Goal: Information Seeking & Learning: Check status

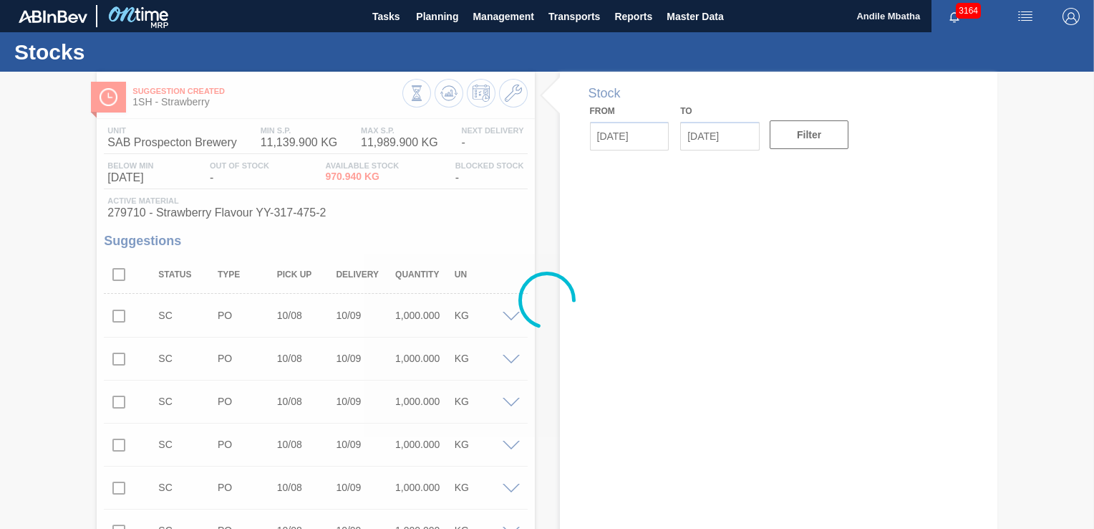
type input "[DATE]"
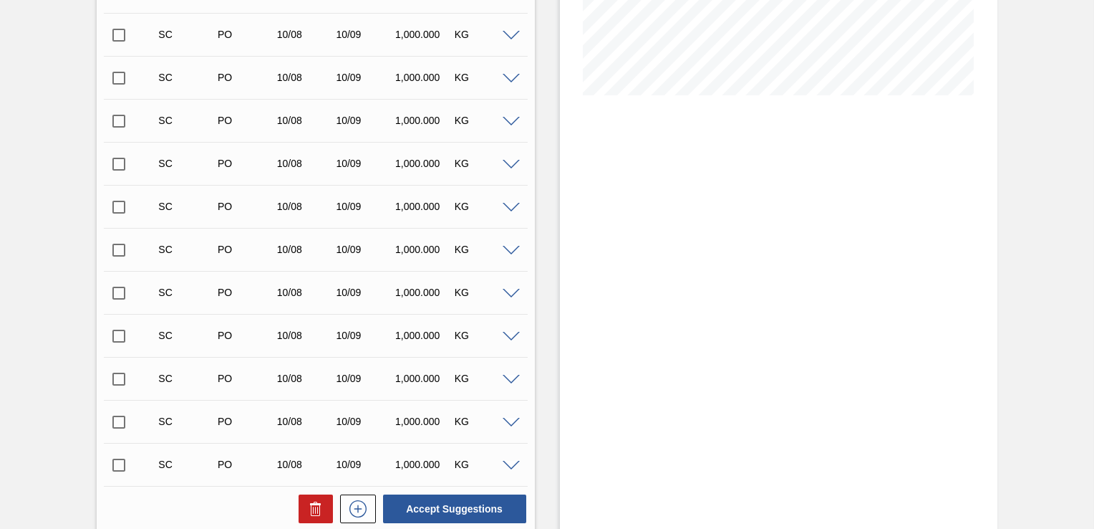
scroll to position [430, 0]
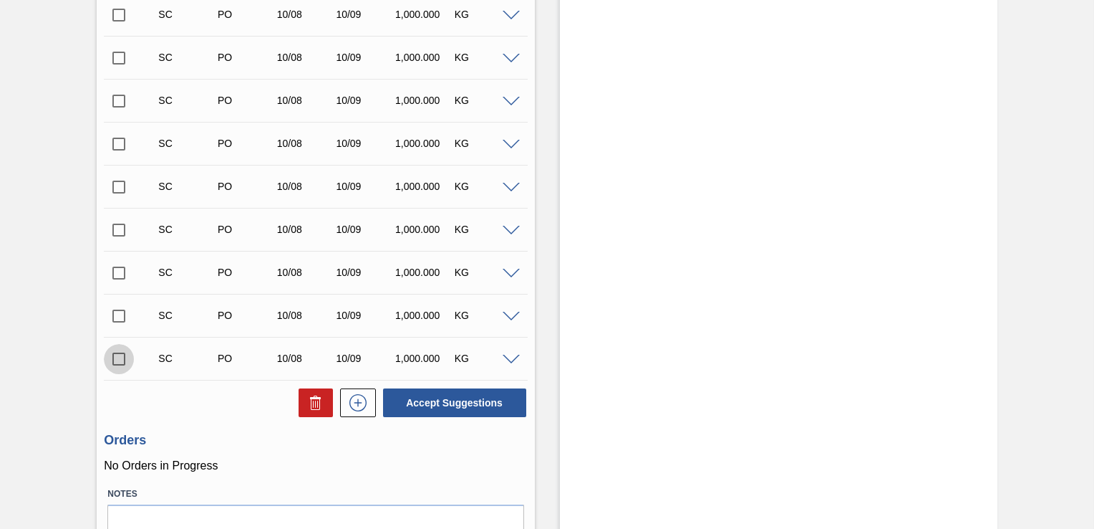
click at [120, 354] on input "checkbox" at bounding box center [119, 359] width 30 height 30
click at [478, 399] on button "Accept Suggestions" at bounding box center [454, 402] width 143 height 29
checkbox input "false"
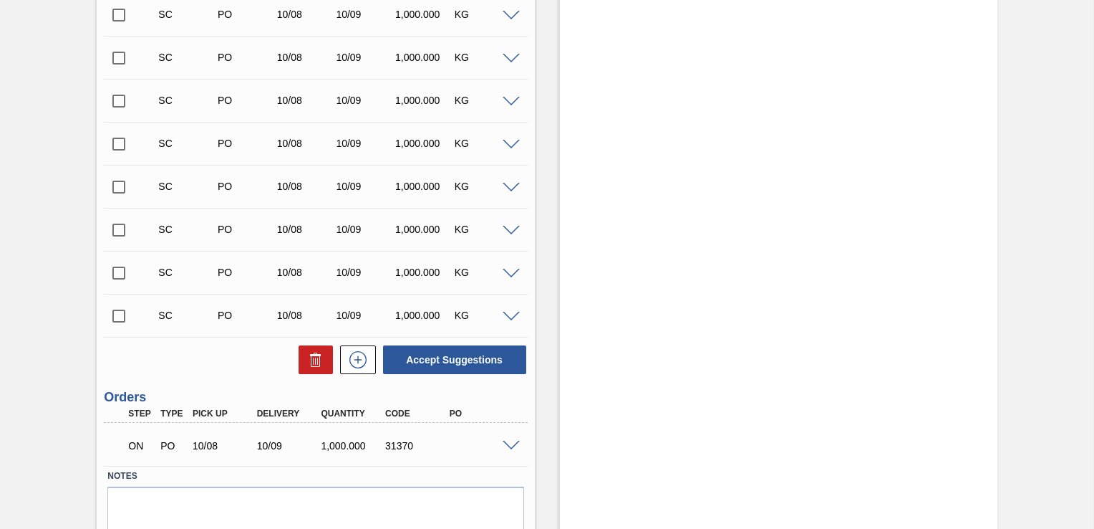
click at [513, 442] on span at bounding box center [511, 446] width 17 height 11
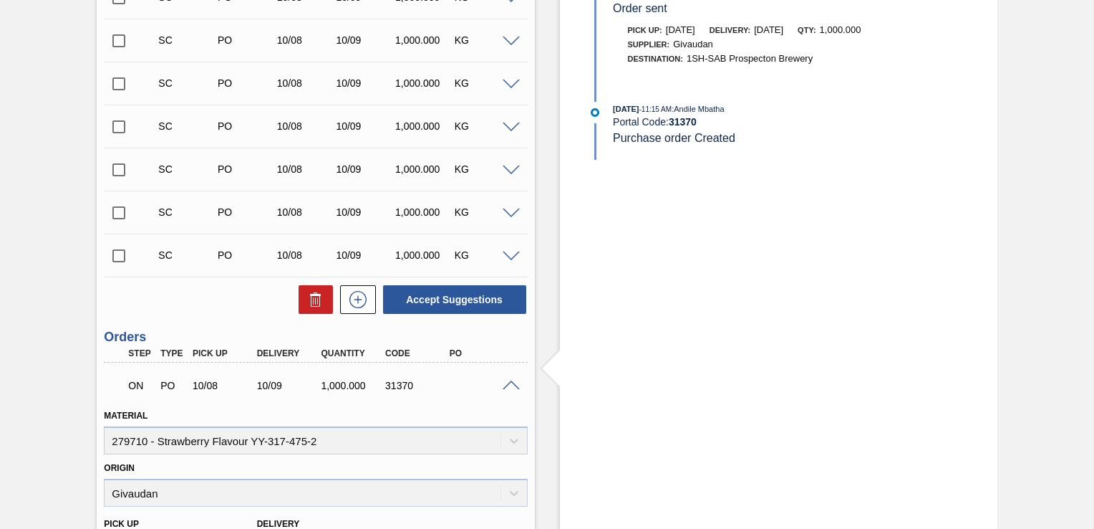
scroll to position [716, 0]
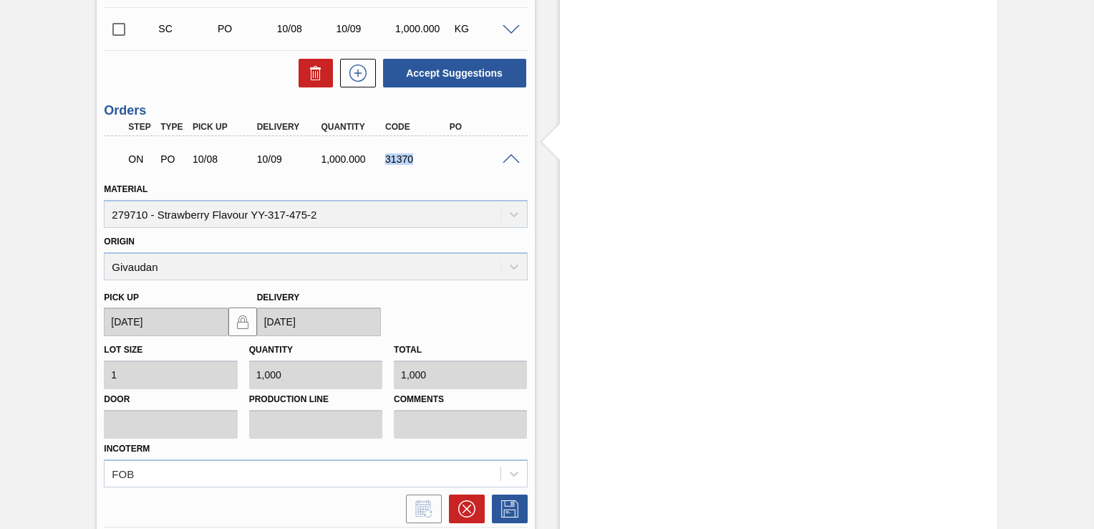
drag, startPoint x: 401, startPoint y: 160, endPoint x: 382, endPoint y: 161, distance: 18.6
click at [382, 161] on div "31370" at bounding box center [417, 158] width 70 height 11
copy div "31370"
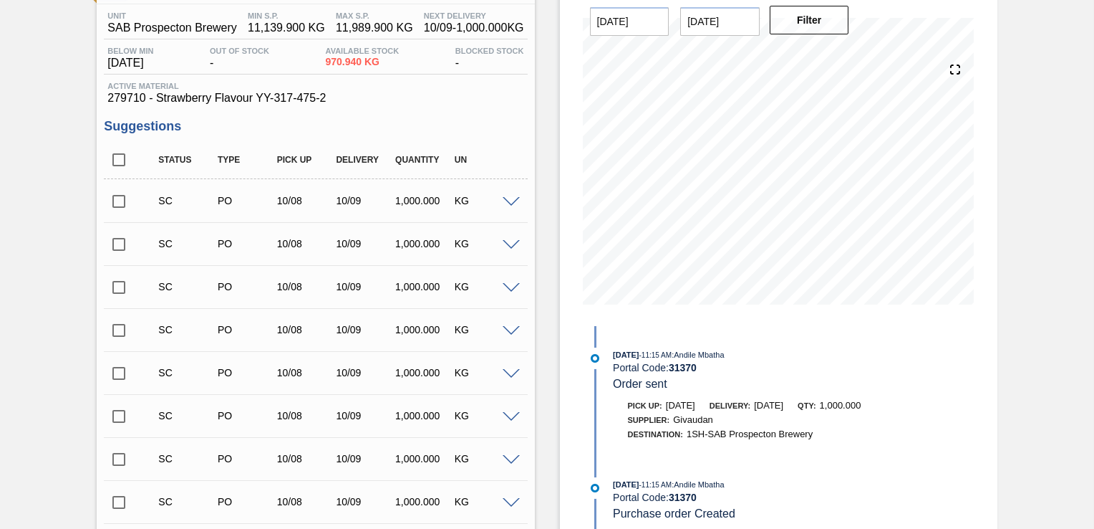
scroll to position [0, 0]
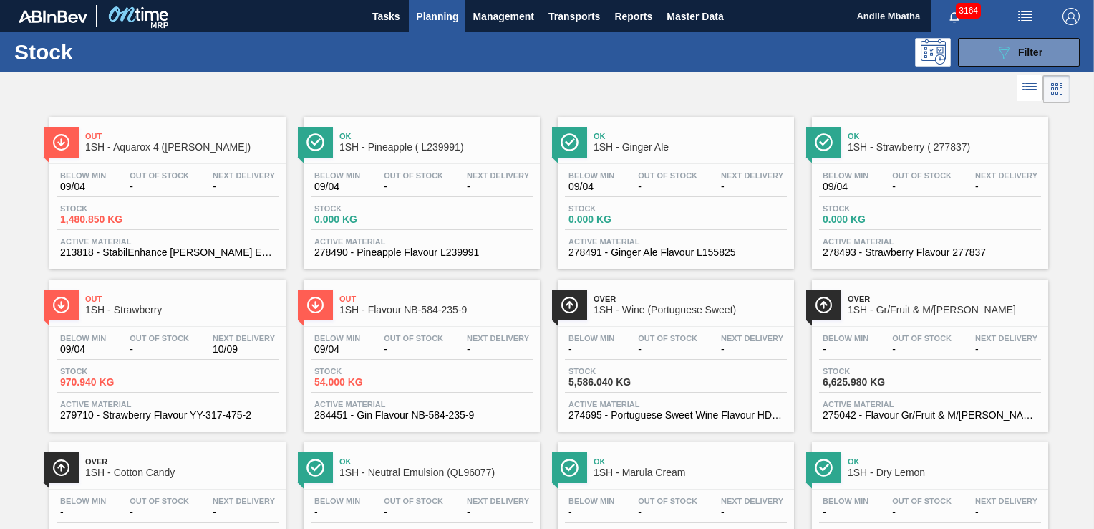
click at [129, 195] on div "Below Min 09/04 Out Of Stock - Next Delivery -" at bounding box center [168, 184] width 222 height 26
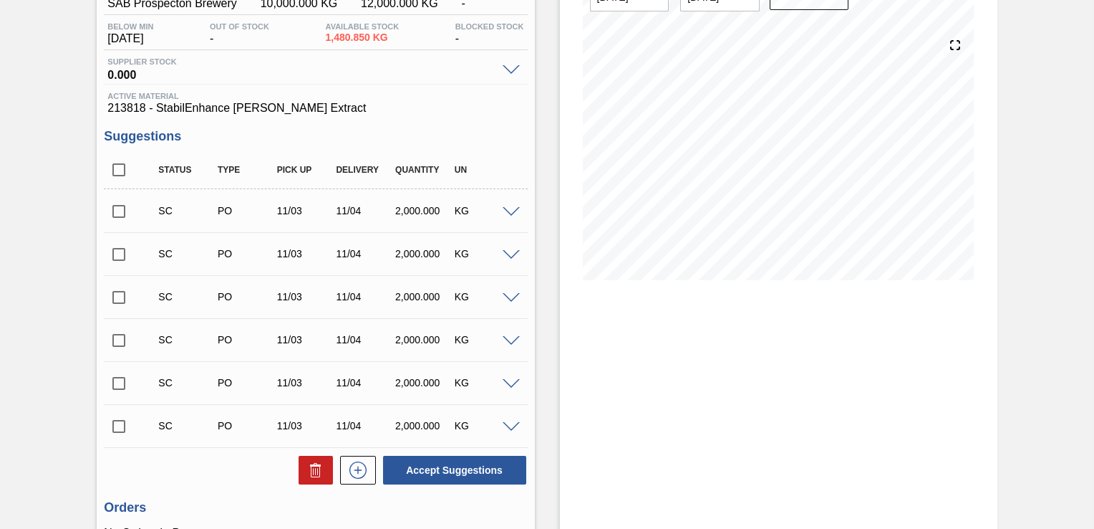
scroll to position [278, 0]
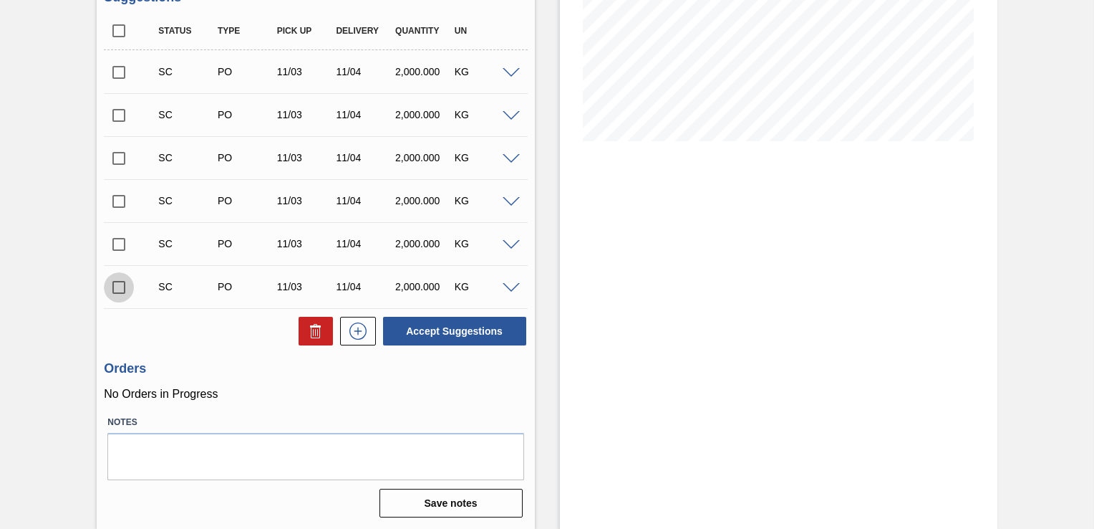
click at [120, 281] on input "checkbox" at bounding box center [119, 287] width 30 height 30
click at [123, 281] on input "checkbox" at bounding box center [119, 287] width 30 height 30
click at [120, 287] on input "checkbox" at bounding box center [119, 287] width 30 height 30
click at [457, 334] on button "Accept Suggestions" at bounding box center [454, 331] width 143 height 29
checkbox input "false"
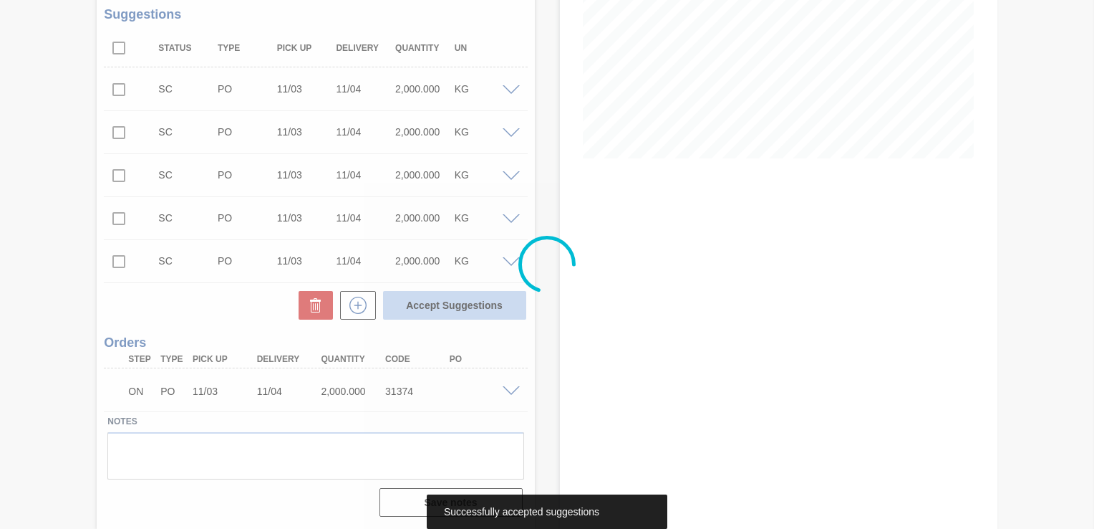
scroll to position [260, 0]
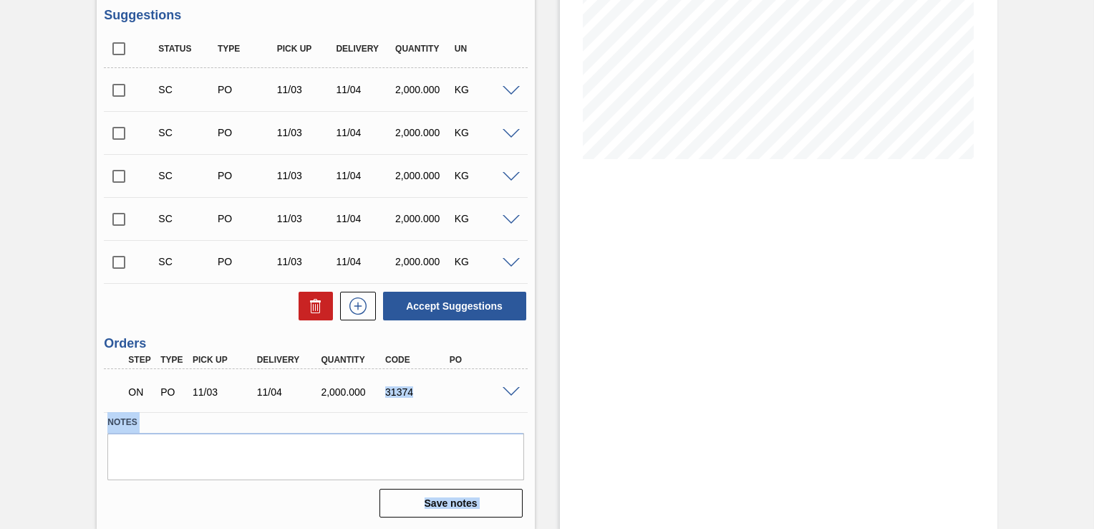
drag, startPoint x: 412, startPoint y: 385, endPoint x: 381, endPoint y: 388, distance: 30.9
copy body "31374 Material 213818 - StabilEnhance Rosemary Extract Origin Savannah Pick up …"
click at [419, 394] on div "31374" at bounding box center [417, 391] width 70 height 11
click at [423, 388] on div "31374" at bounding box center [417, 391] width 70 height 11
click at [413, 388] on div "31374" at bounding box center [417, 391] width 70 height 11
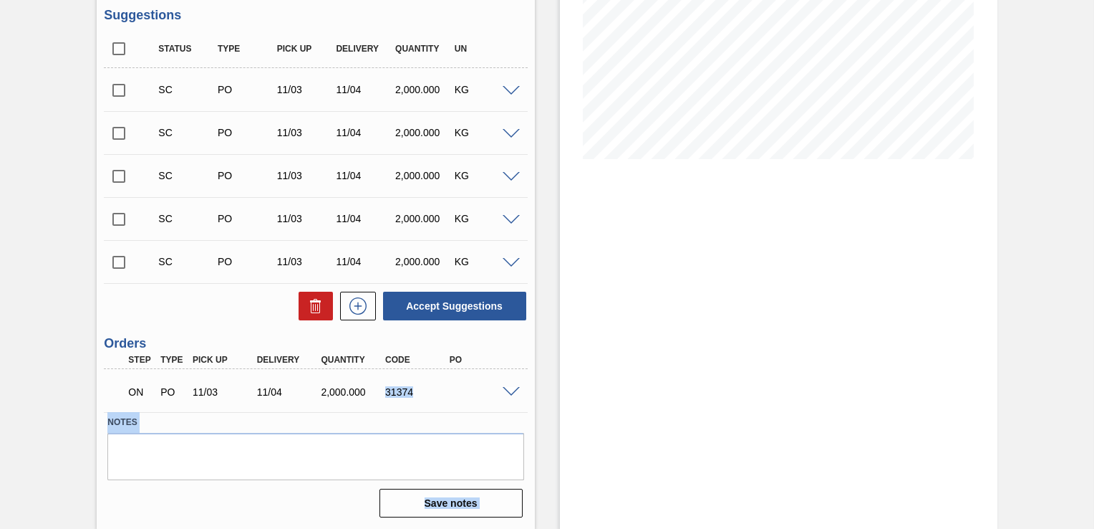
click at [410, 390] on div "31374" at bounding box center [417, 391] width 70 height 11
drag, startPoint x: 413, startPoint y: 388, endPoint x: 385, endPoint y: 392, distance: 28.9
click at [385, 392] on div "31374" at bounding box center [417, 391] width 70 height 11
copy div "31374"
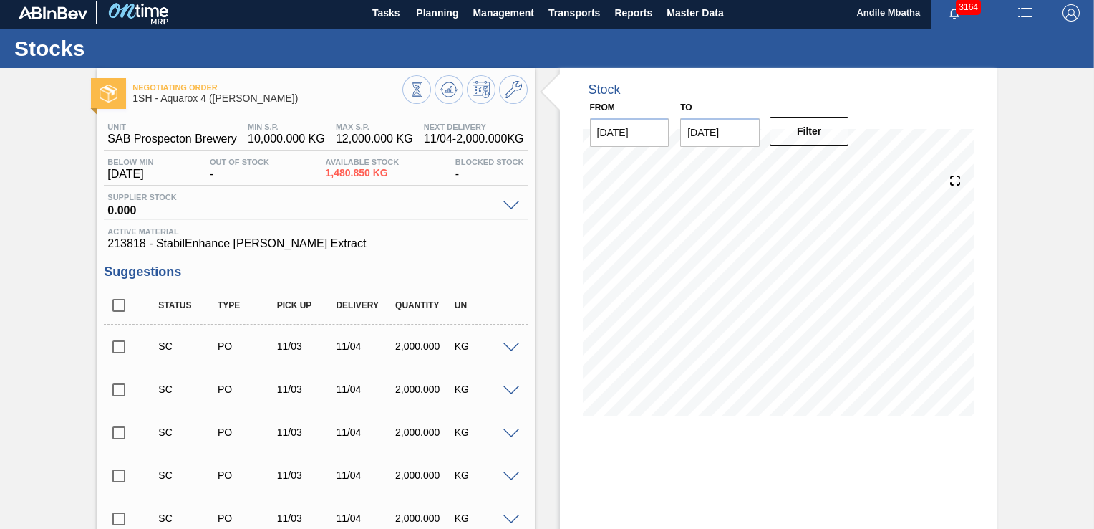
scroll to position [0, 0]
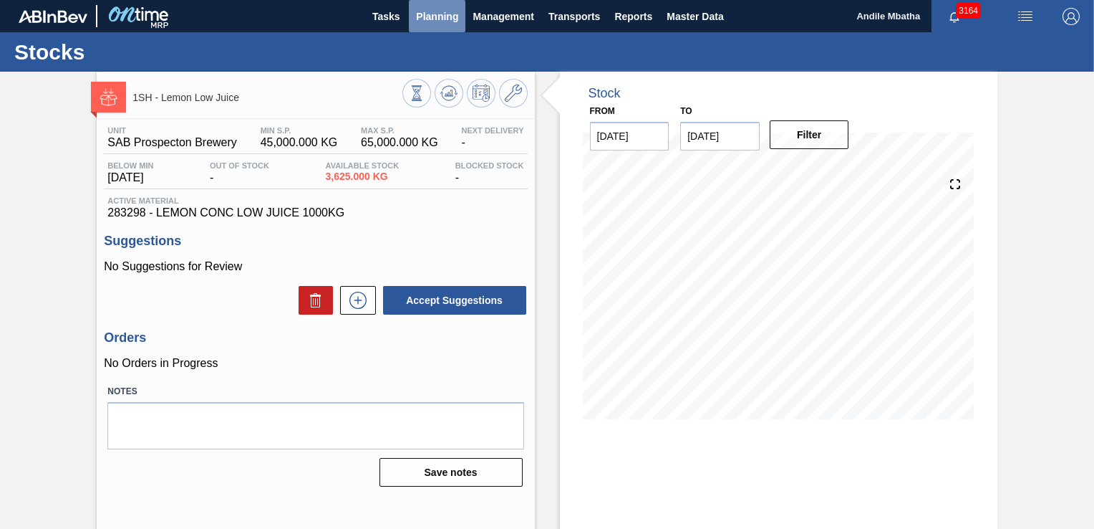
click at [435, 16] on span "Planning" at bounding box center [437, 16] width 42 height 17
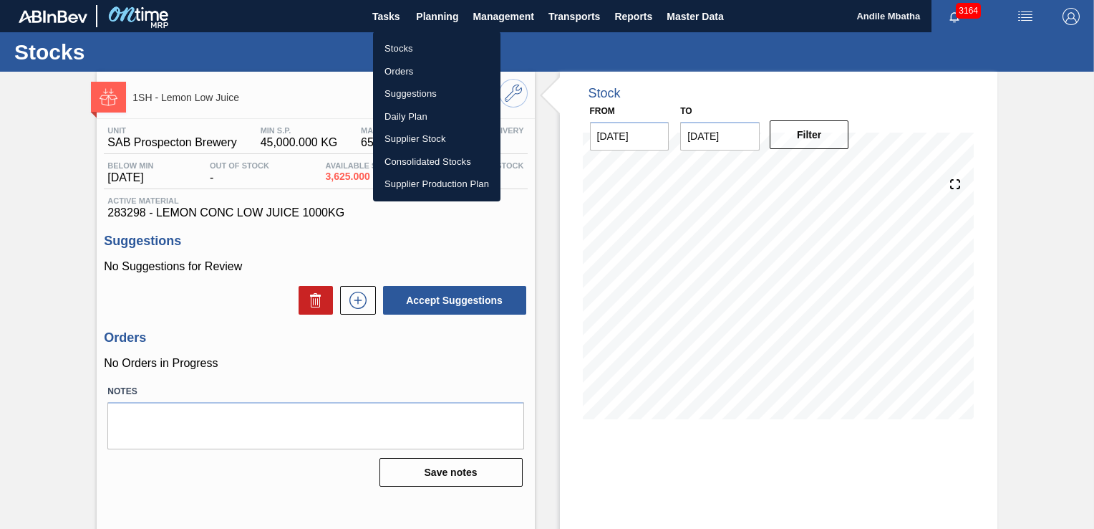
click at [407, 49] on li "Stocks" at bounding box center [436, 48] width 127 height 23
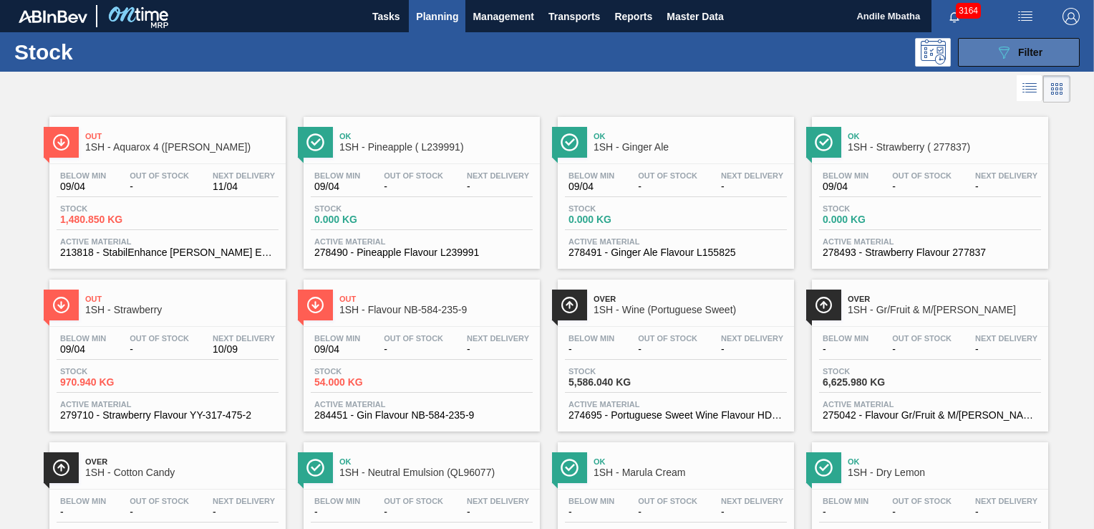
click at [997, 45] on icon "089F7B8B-B2A5-4AFE-B5C0-19BA573D28AC" at bounding box center [1004, 52] width 17 height 17
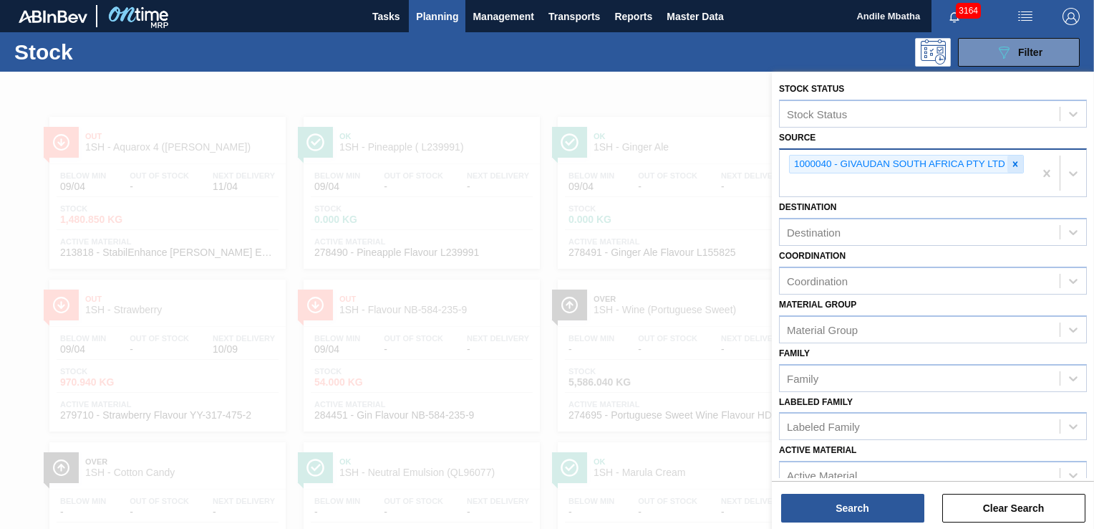
click at [1011, 164] on icon at bounding box center [1016, 164] width 10 height 10
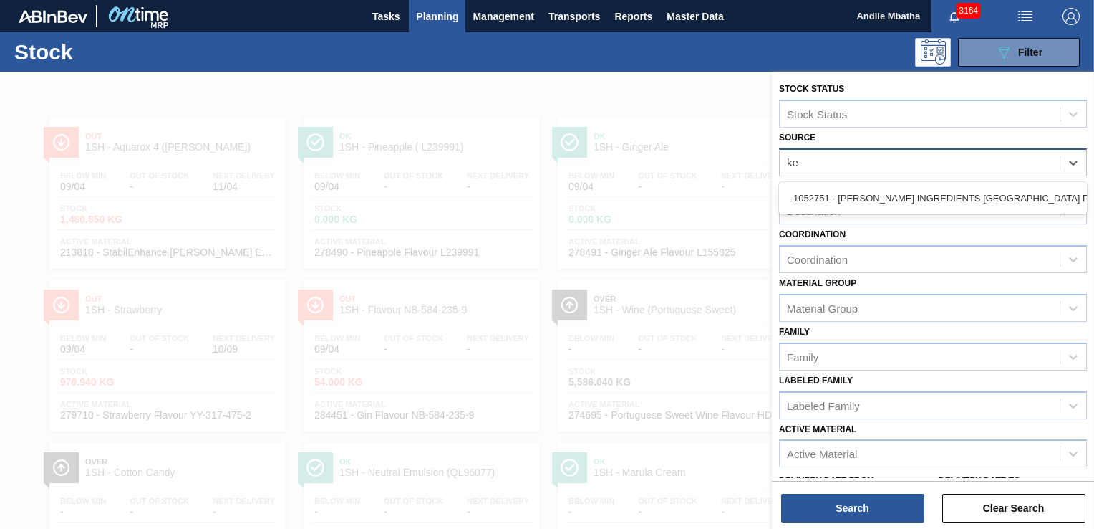
type input "ker"
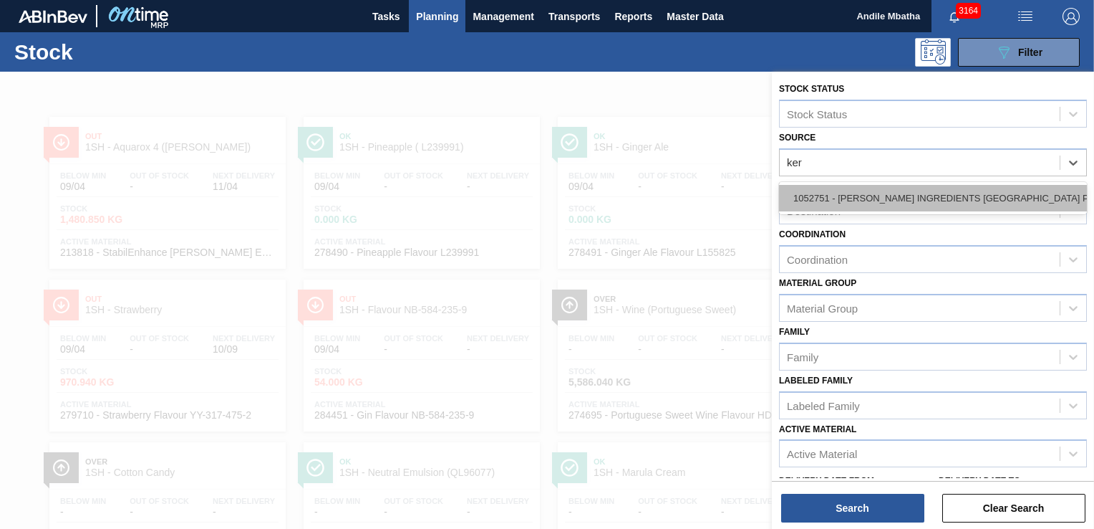
click at [911, 202] on div "1052751 - KERRY INGREDIENTS SOUTH AFRICA PTY" at bounding box center [933, 198] width 308 height 27
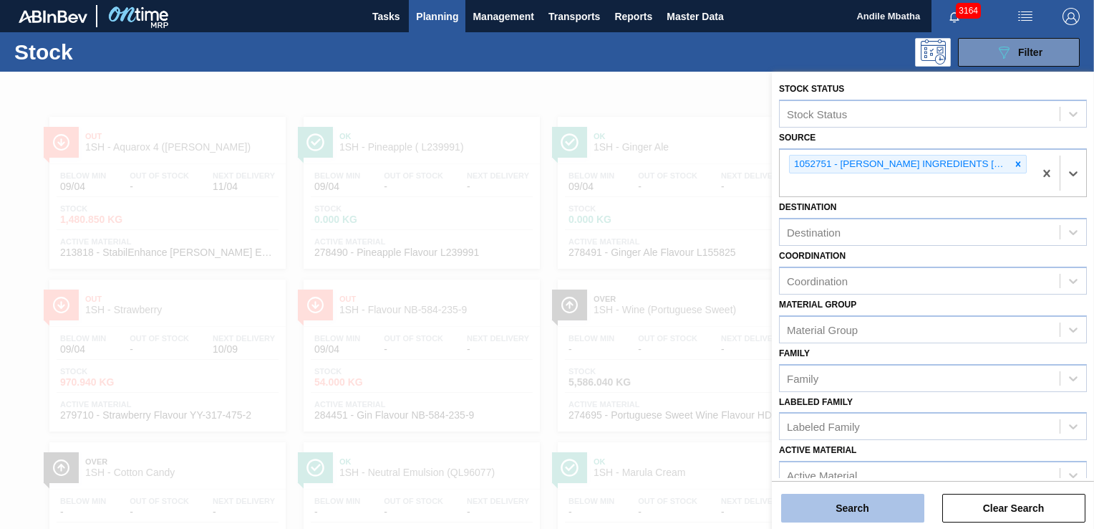
click at [837, 515] on button "Search" at bounding box center [852, 508] width 143 height 29
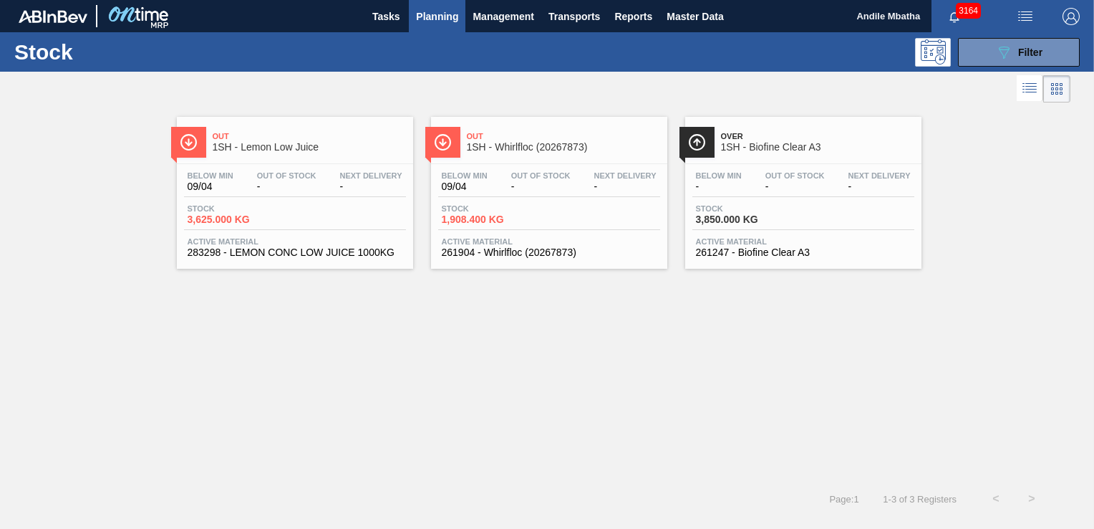
click at [271, 180] on div "Out Of Stock -" at bounding box center [287, 181] width 67 height 21
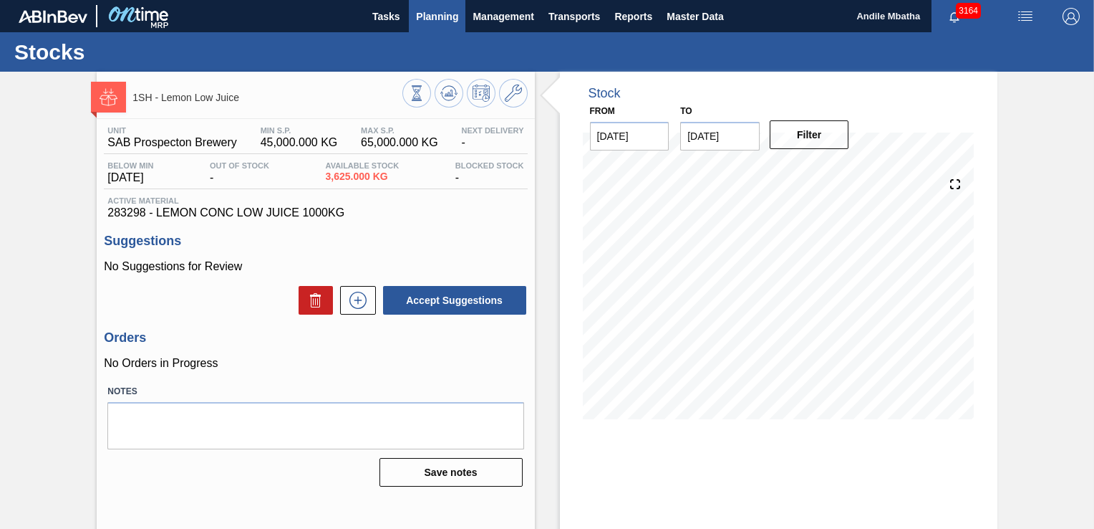
click at [441, 16] on span "Planning" at bounding box center [437, 16] width 42 height 17
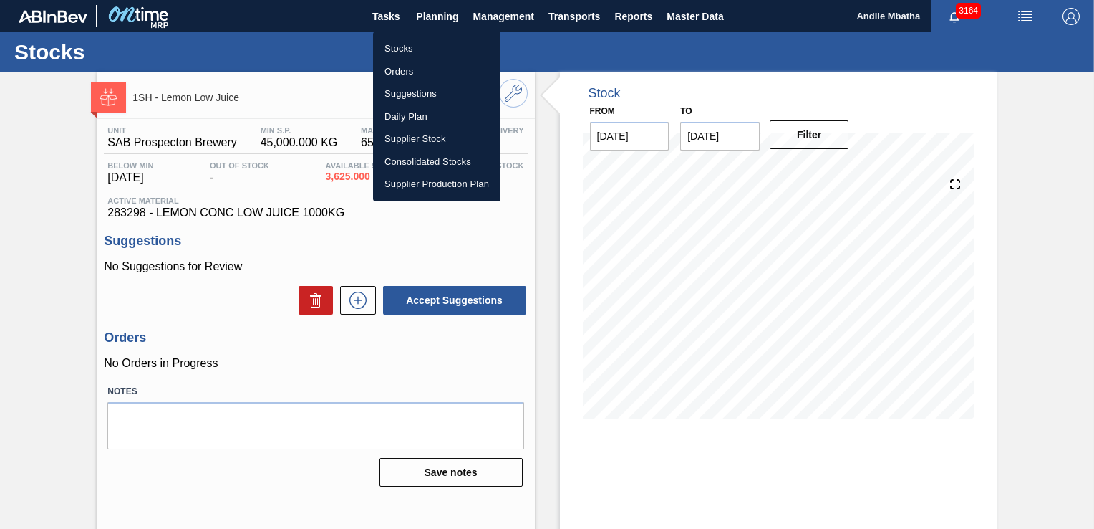
click at [410, 45] on li "Stocks" at bounding box center [436, 48] width 127 height 23
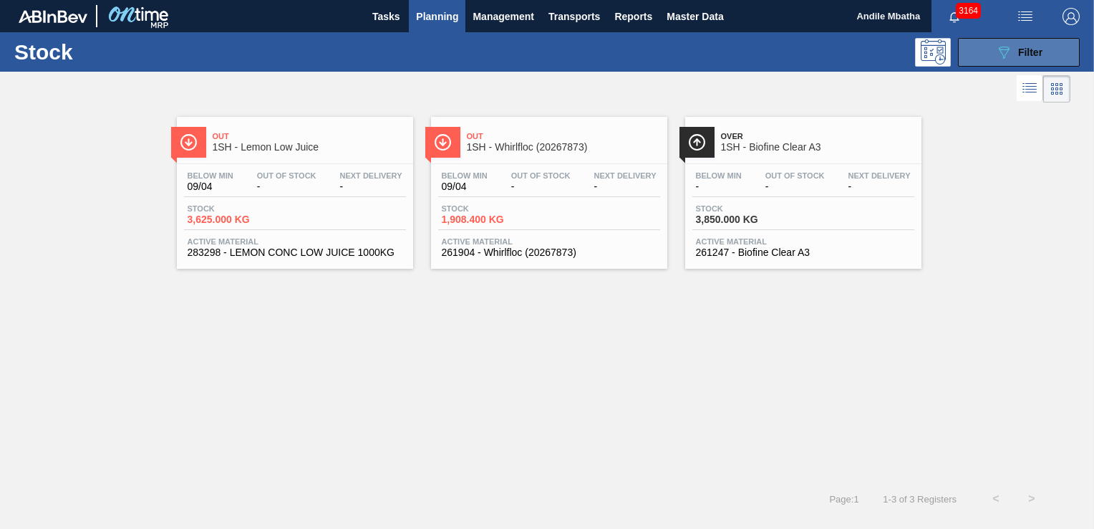
click at [993, 53] on button "089F7B8B-B2A5-4AFE-B5C0-19BA573D28AC Filter" at bounding box center [1019, 52] width 122 height 29
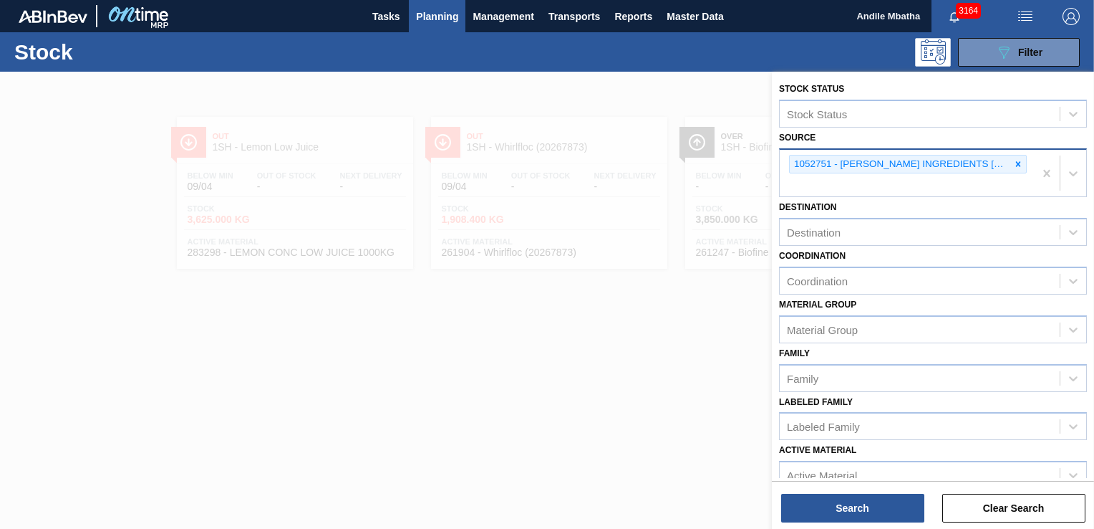
click at [1014, 162] on icon at bounding box center [1019, 164] width 10 height 10
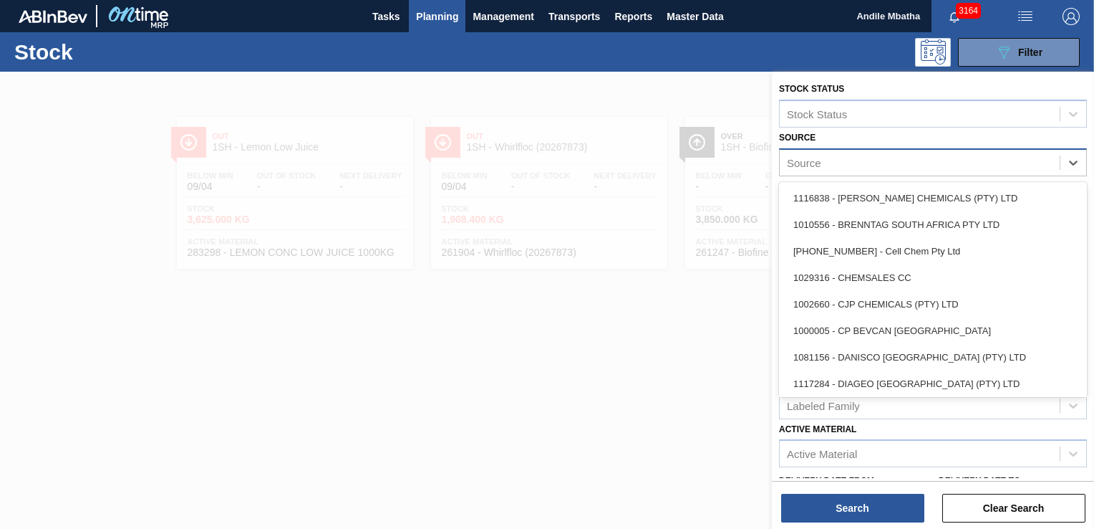
click at [880, 166] on div "Source" at bounding box center [920, 162] width 280 height 21
type input "eu"
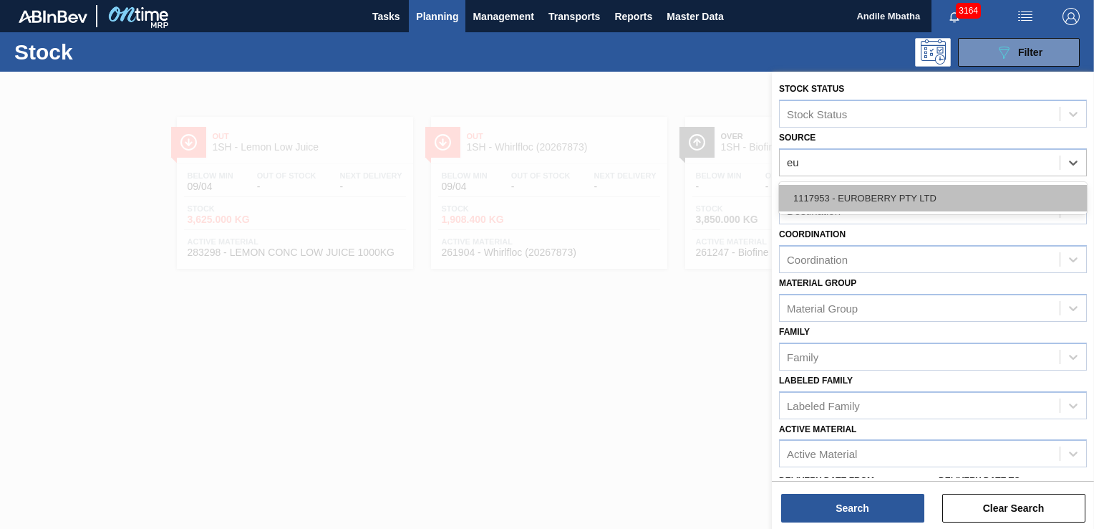
click at [872, 191] on div "1117953 - EUROBERRY PTY LTD" at bounding box center [933, 198] width 308 height 27
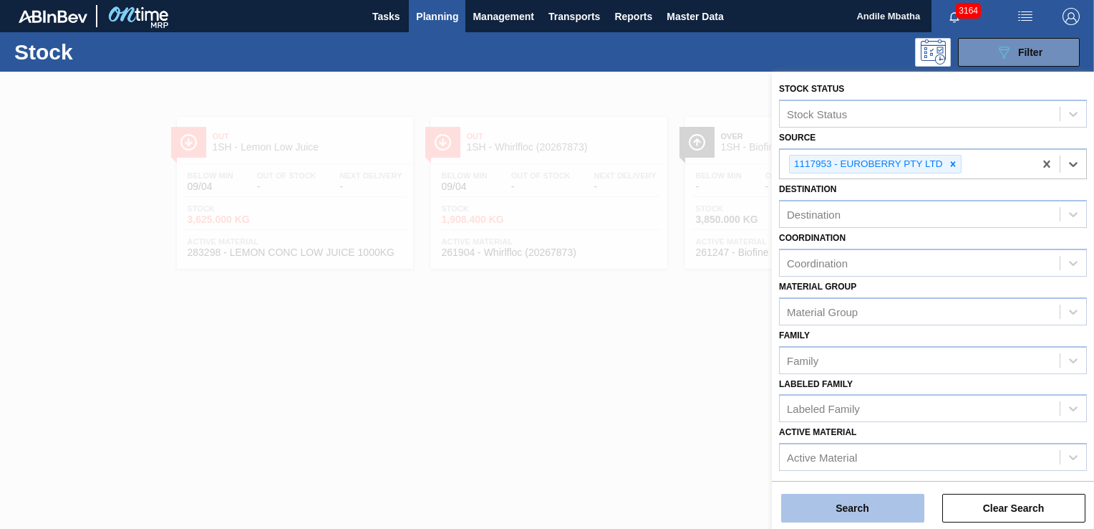
click at [831, 514] on button "Search" at bounding box center [852, 508] width 143 height 29
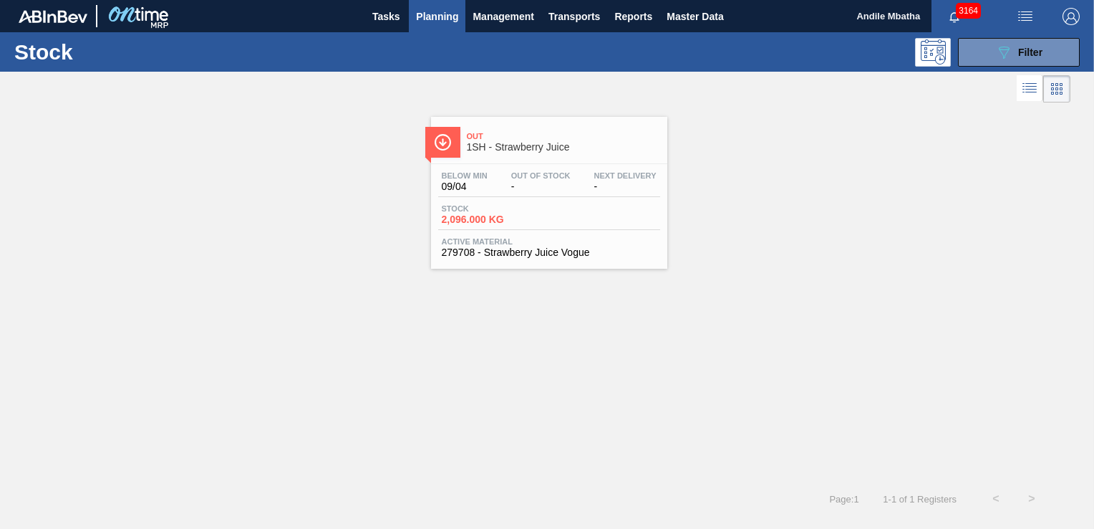
click at [502, 148] on span "1SH - Strawberry Juice" at bounding box center [563, 147] width 193 height 11
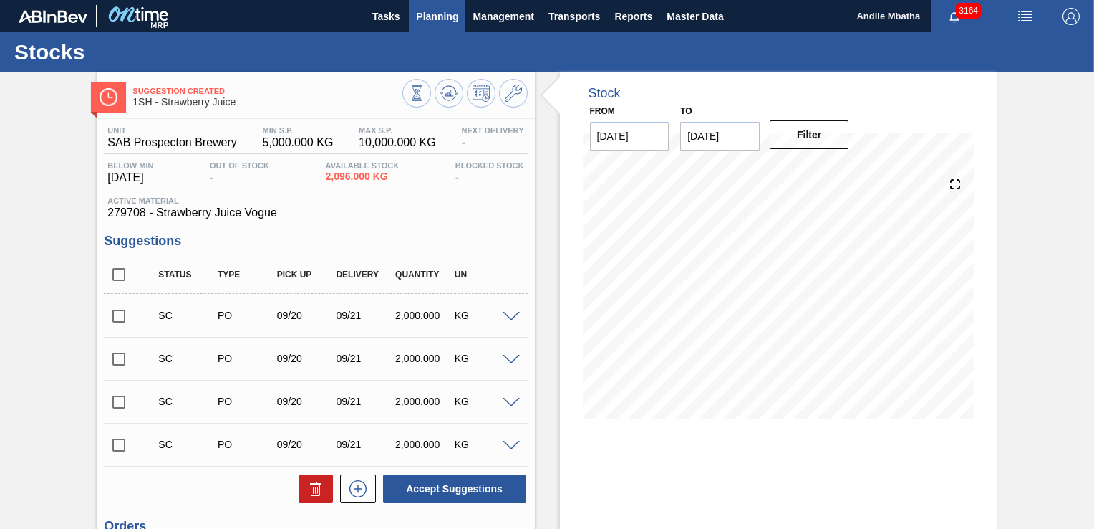
click at [424, 14] on span "Planning" at bounding box center [437, 16] width 42 height 17
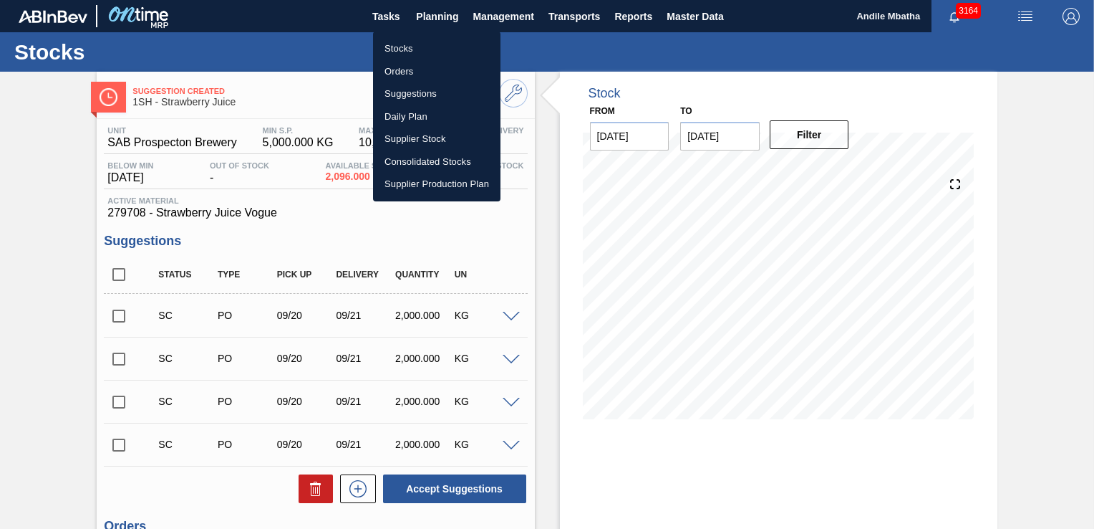
click at [412, 41] on li "Stocks" at bounding box center [436, 48] width 127 height 23
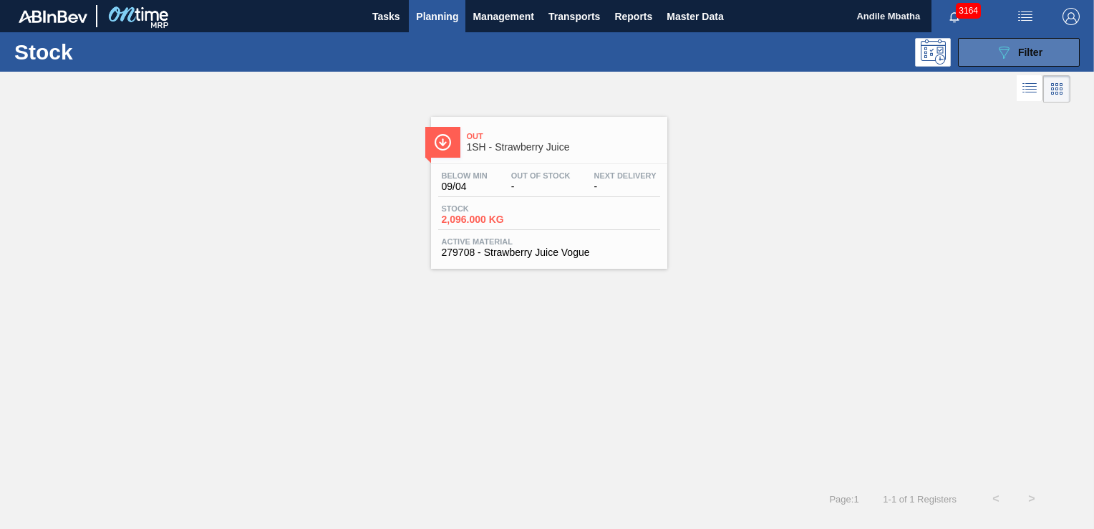
drag, startPoint x: 980, startPoint y: 52, endPoint x: 976, endPoint y: 59, distance: 7.7
click at [978, 52] on button "089F7B8B-B2A5-4AFE-B5C0-19BA573D28AC Filter" at bounding box center [1019, 52] width 122 height 29
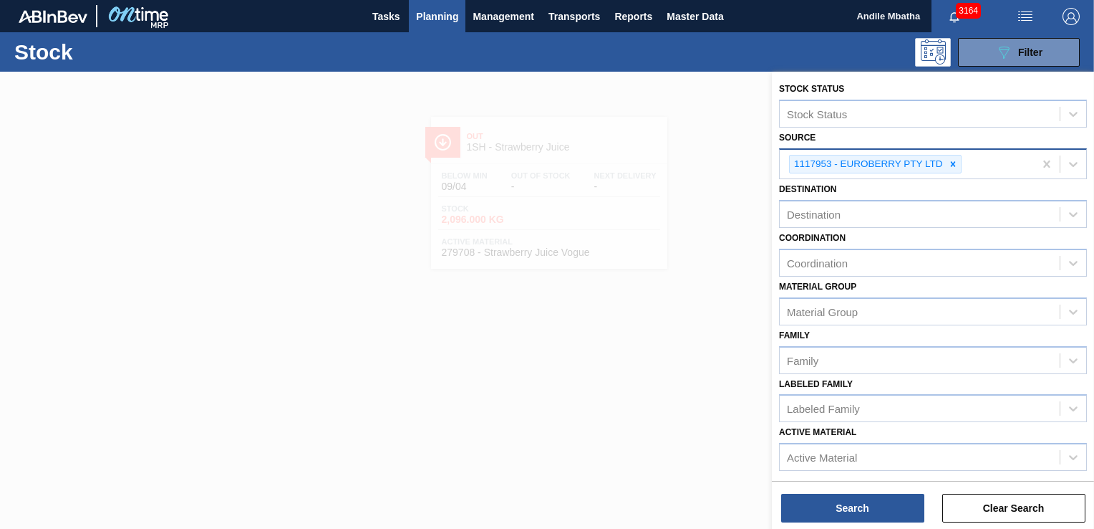
click at [948, 160] on icon at bounding box center [953, 164] width 10 height 10
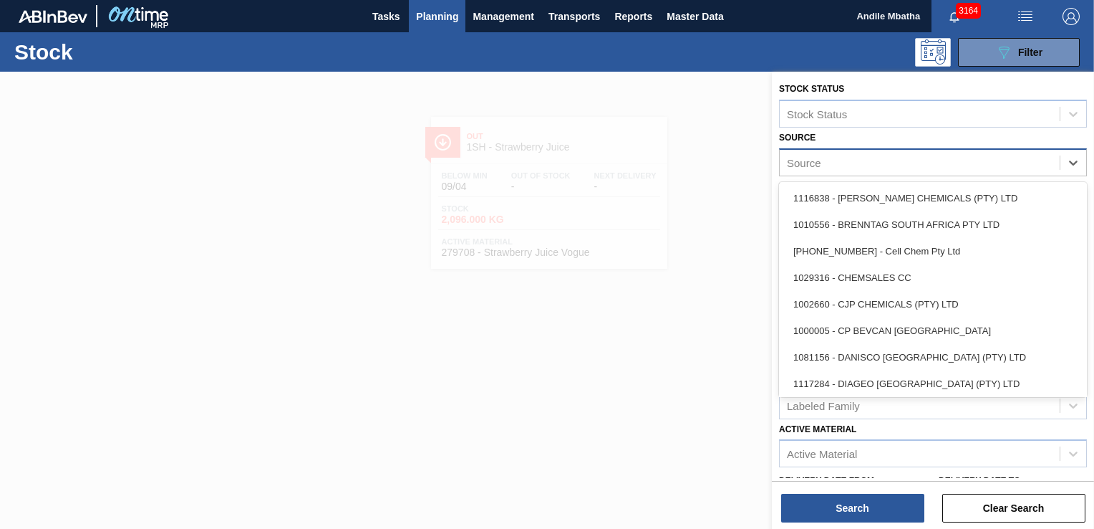
click at [878, 165] on div "Source" at bounding box center [920, 162] width 280 height 21
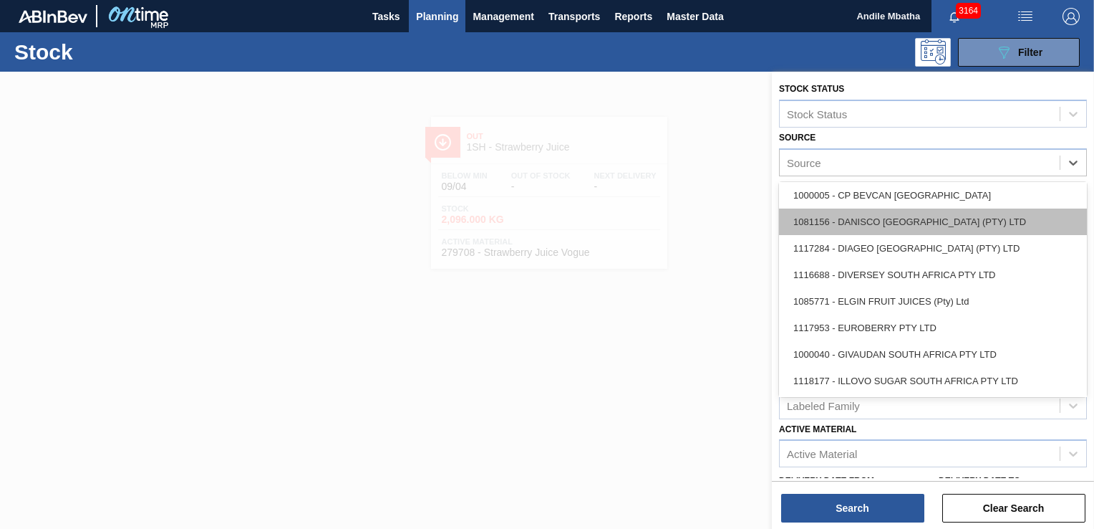
scroll to position [143, 0]
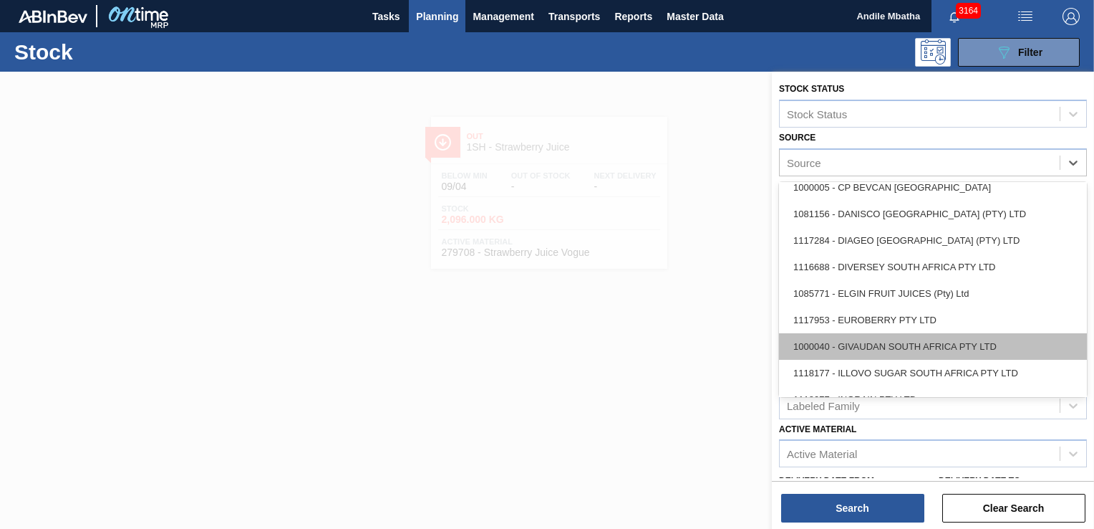
click at [866, 349] on div "1000040 - GIVAUDAN SOUTH AFRICA PTY LTD" at bounding box center [933, 346] width 308 height 27
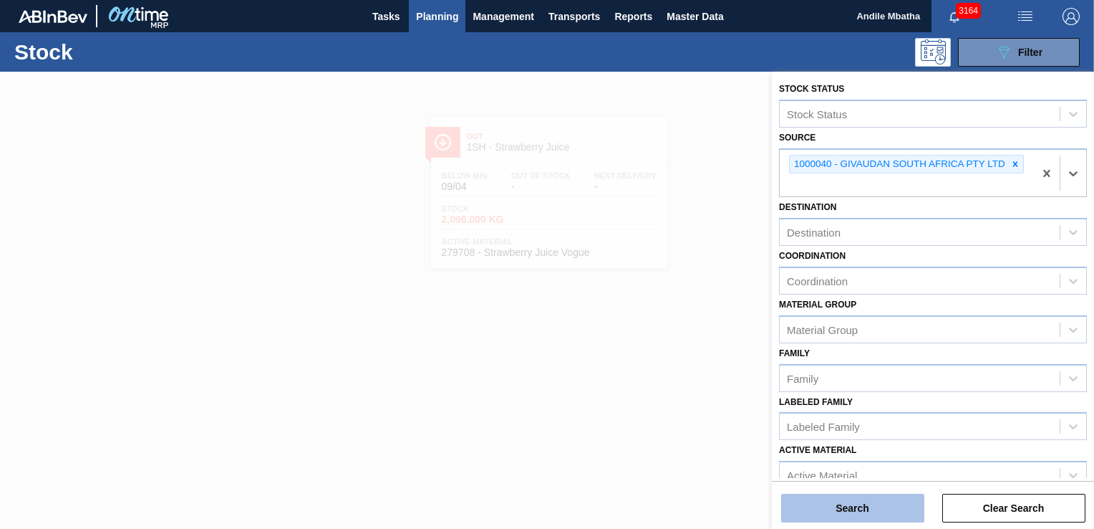
click at [861, 513] on button "Search" at bounding box center [852, 508] width 143 height 29
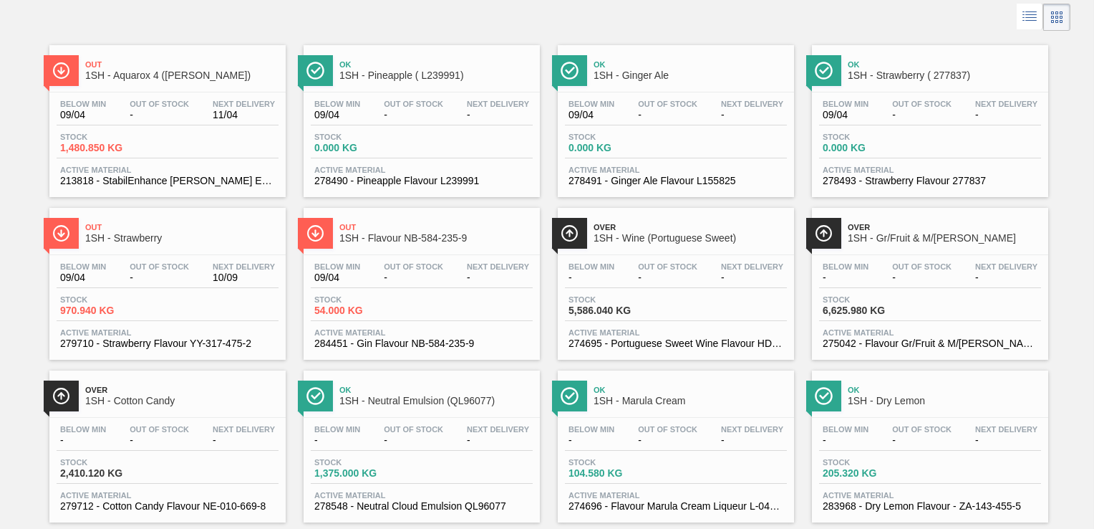
scroll to position [99, 0]
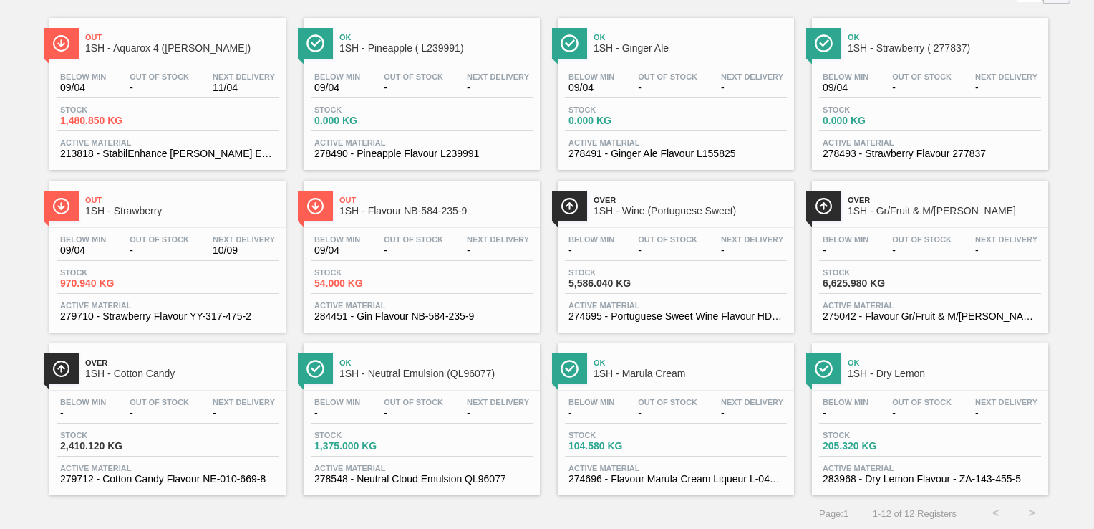
click at [901, 88] on span "-" at bounding box center [921, 87] width 59 height 11
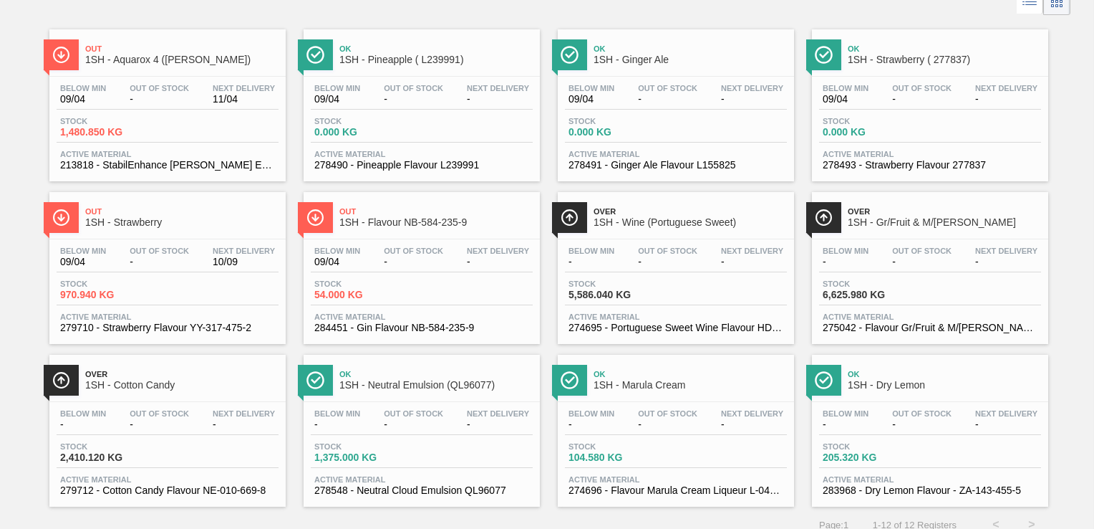
scroll to position [99, 0]
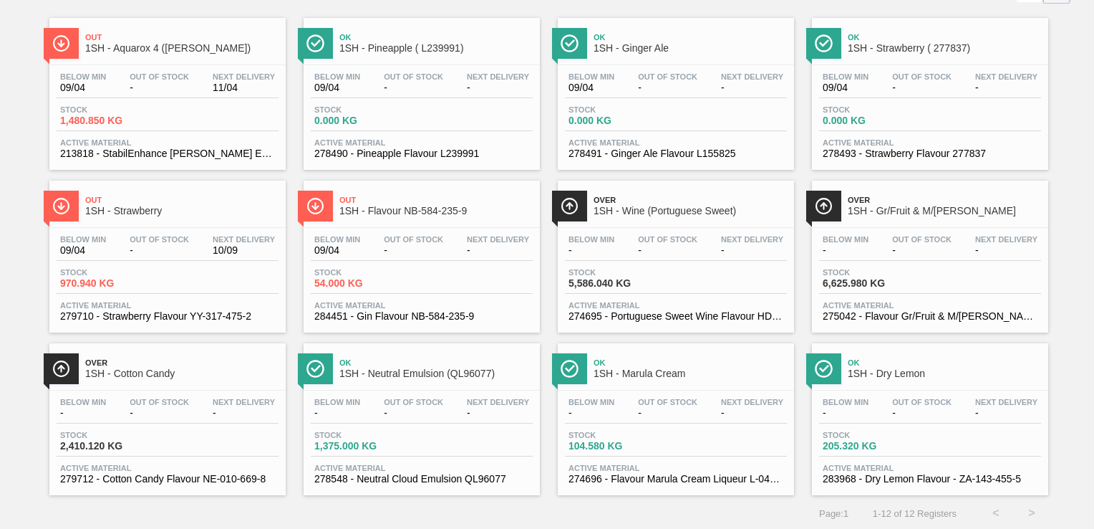
click at [145, 263] on div "Below Min 09/04 Out Of Stock - Next Delivery 10/09 Stock 970.940 KG Active Mate…" at bounding box center [167, 276] width 236 height 97
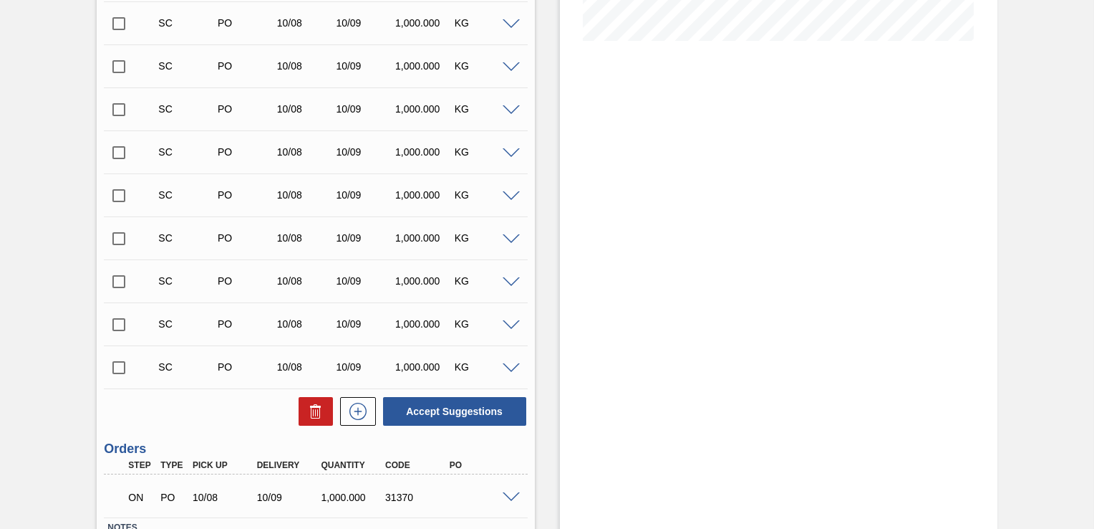
scroll to position [483, 0]
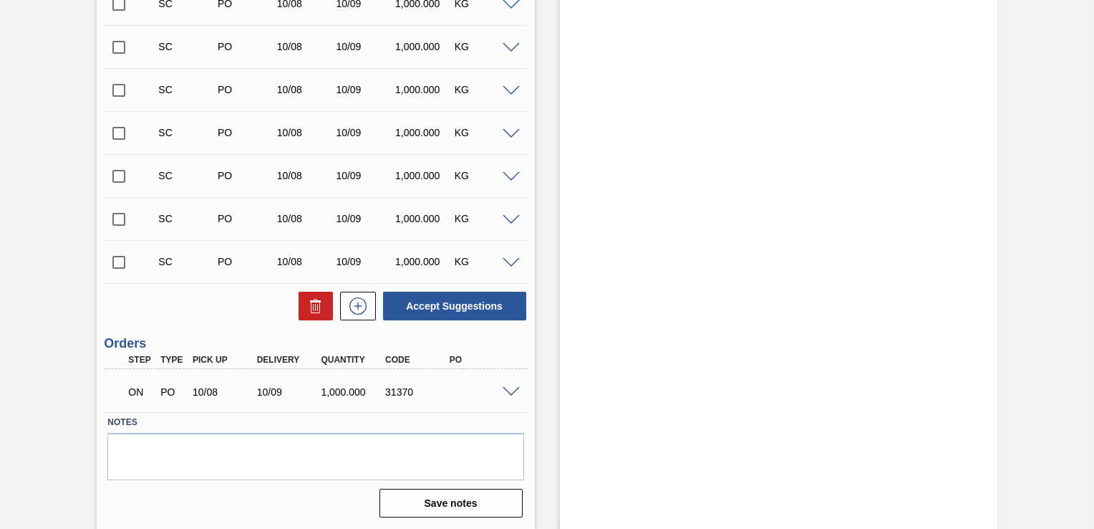
click at [509, 394] on span at bounding box center [511, 392] width 17 height 11
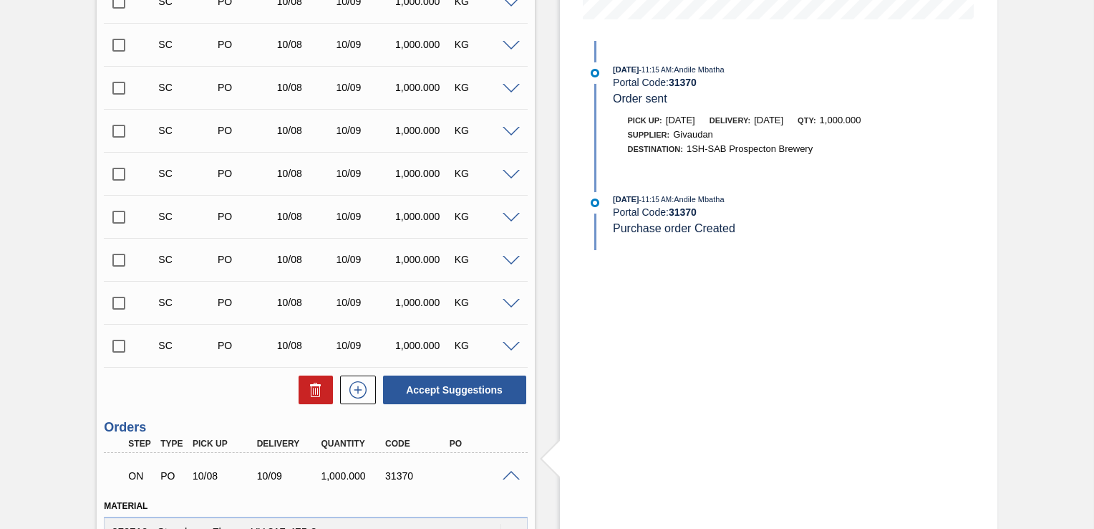
scroll to position [0, 0]
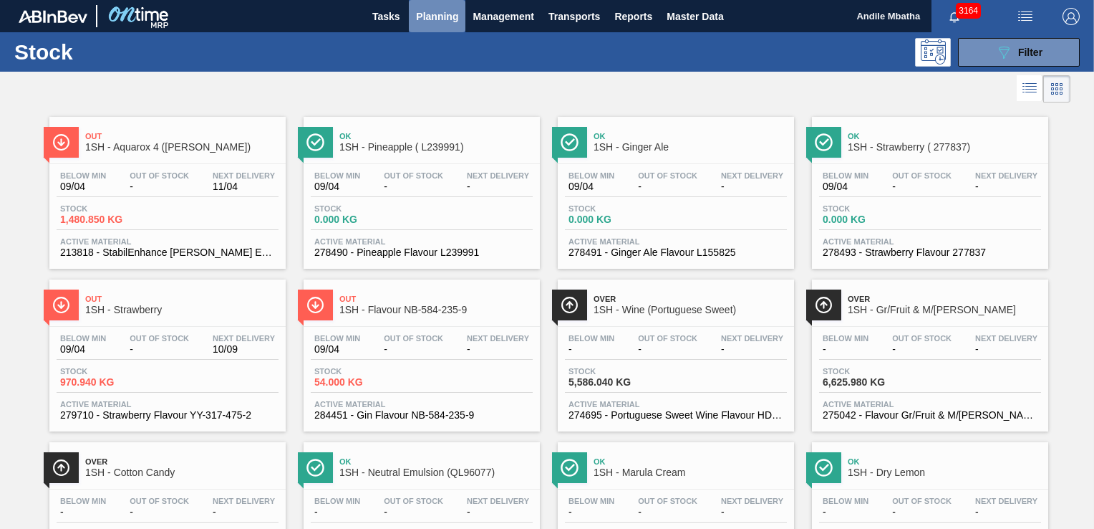
click at [438, 16] on span "Planning" at bounding box center [437, 16] width 42 height 17
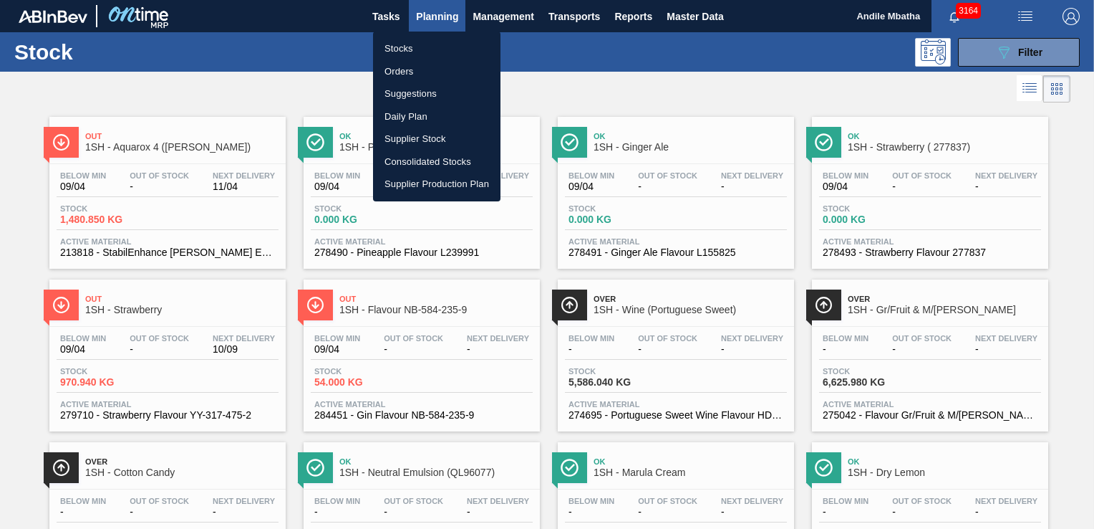
click at [418, 47] on li "Stocks" at bounding box center [436, 48] width 127 height 23
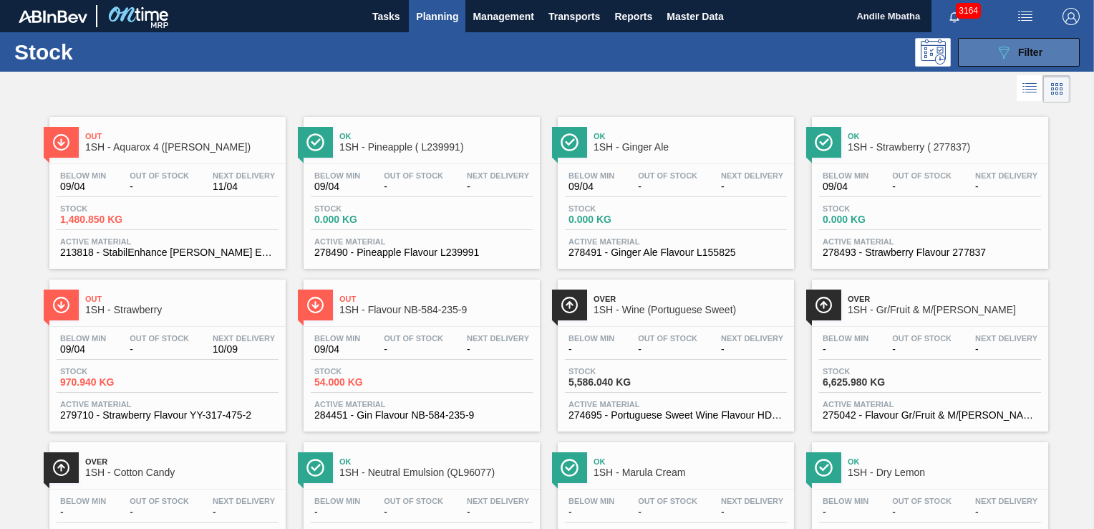
click at [1002, 48] on icon "089F7B8B-B2A5-4AFE-B5C0-19BA573D28AC" at bounding box center [1004, 52] width 17 height 17
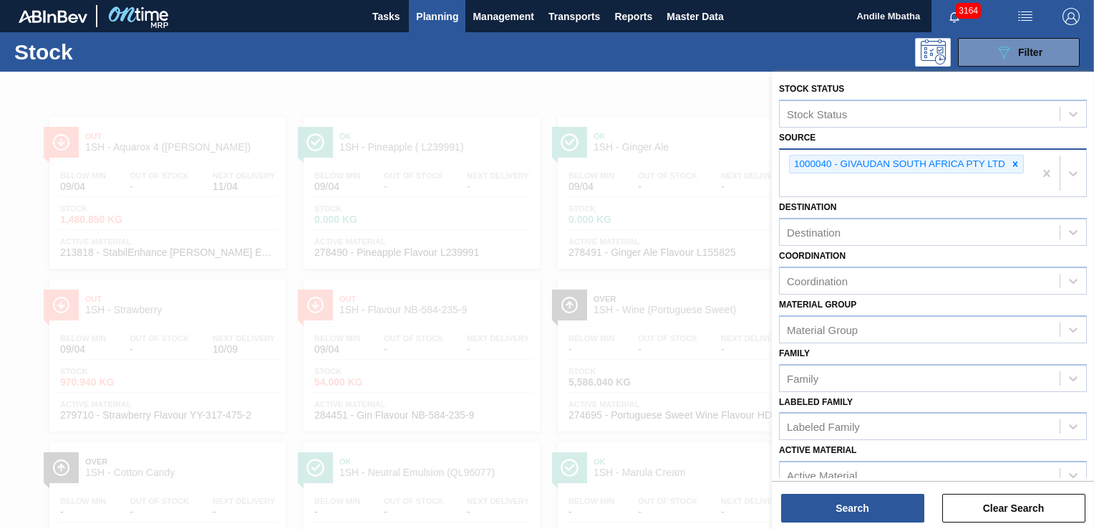
click at [1014, 165] on icon at bounding box center [1016, 163] width 5 height 5
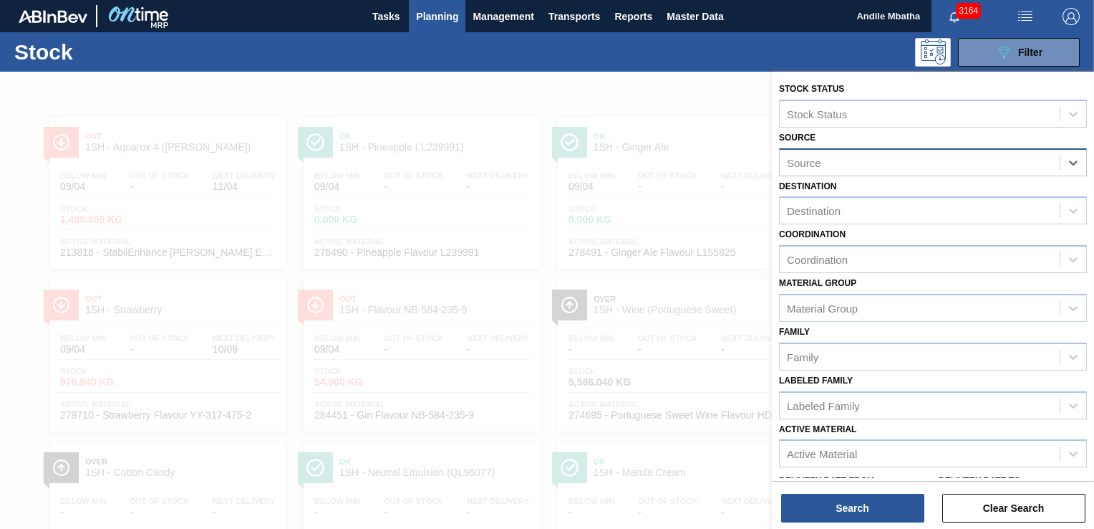
click at [811, 160] on div "Source" at bounding box center [804, 162] width 34 height 12
type input "ker"
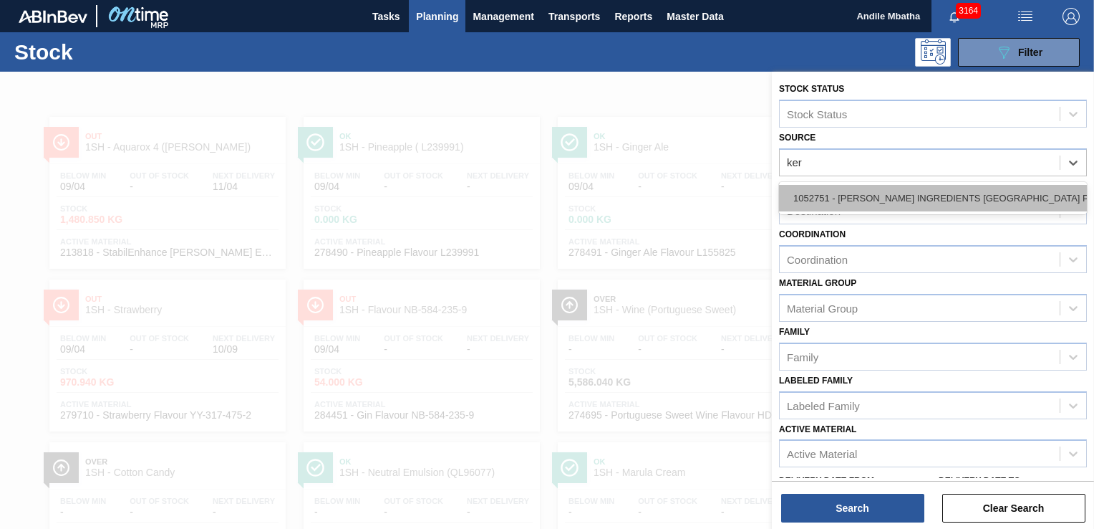
click at [864, 188] on div "1052751 - KERRY INGREDIENTS SOUTH AFRICA PTY" at bounding box center [933, 198] width 308 height 27
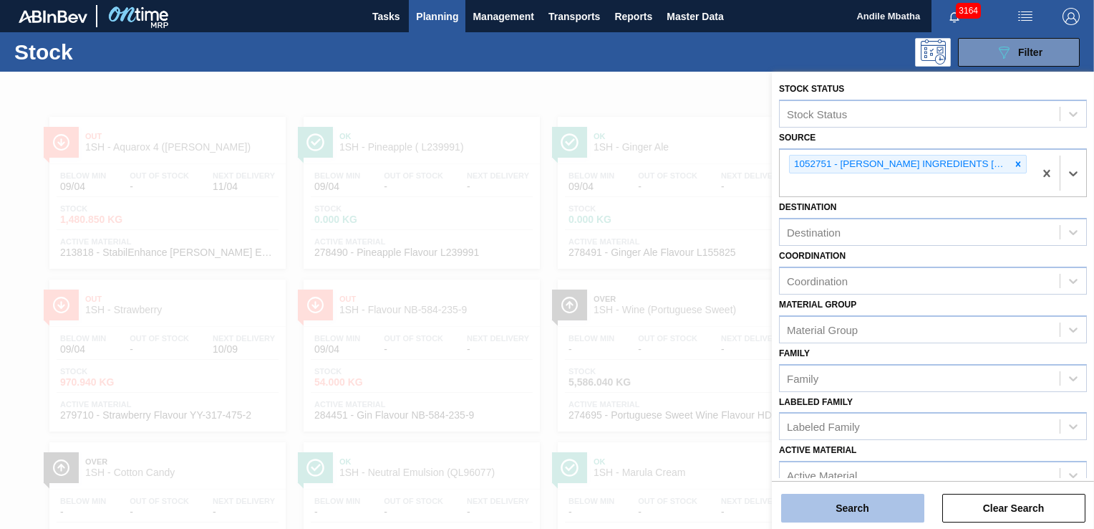
click at [819, 515] on button "Search" at bounding box center [852, 508] width 143 height 29
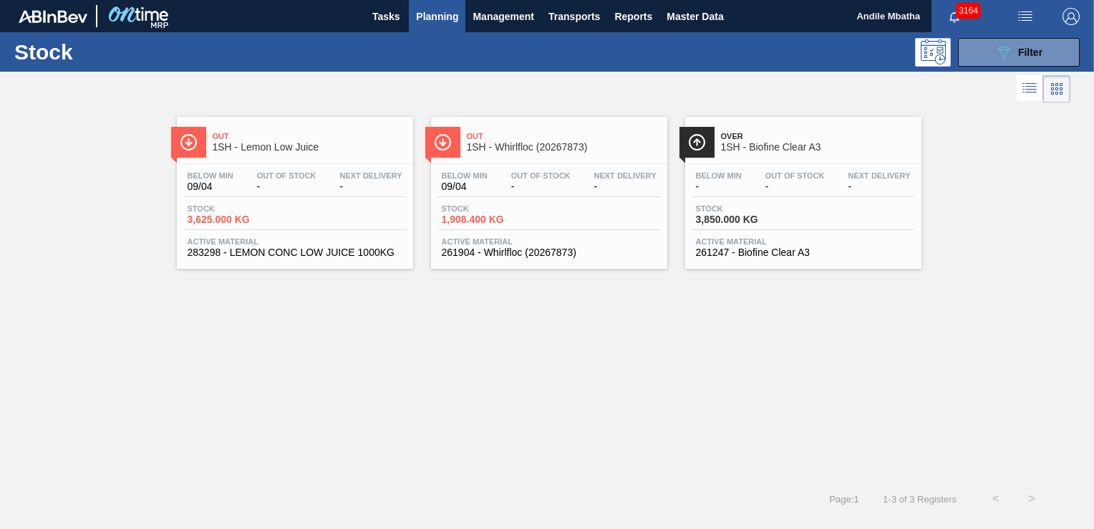
click at [291, 162] on div "Out 1SH - Lemon Low Juice Below Min 09/04 Out Of Stock - Next Delivery - Stock …" at bounding box center [295, 193] width 236 height 152
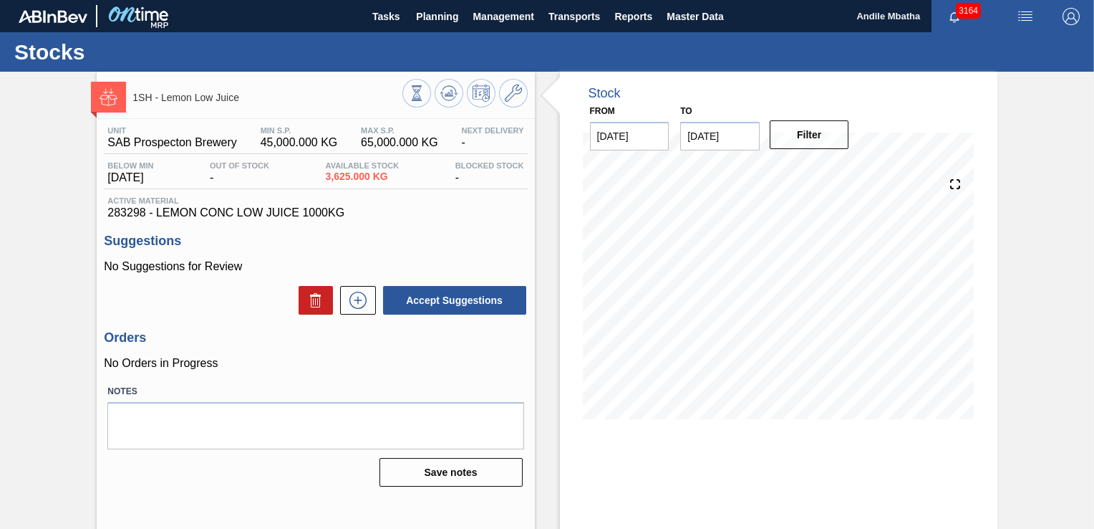
click at [365, 339] on h3 "Orders" at bounding box center [315, 337] width 423 height 15
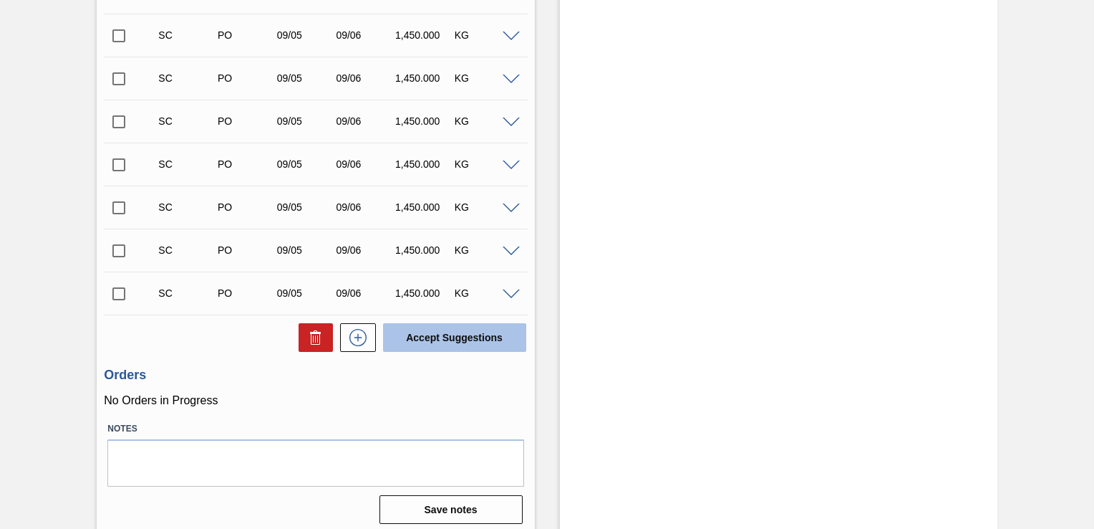
scroll to position [1834, 0]
